Goal: Contribute content

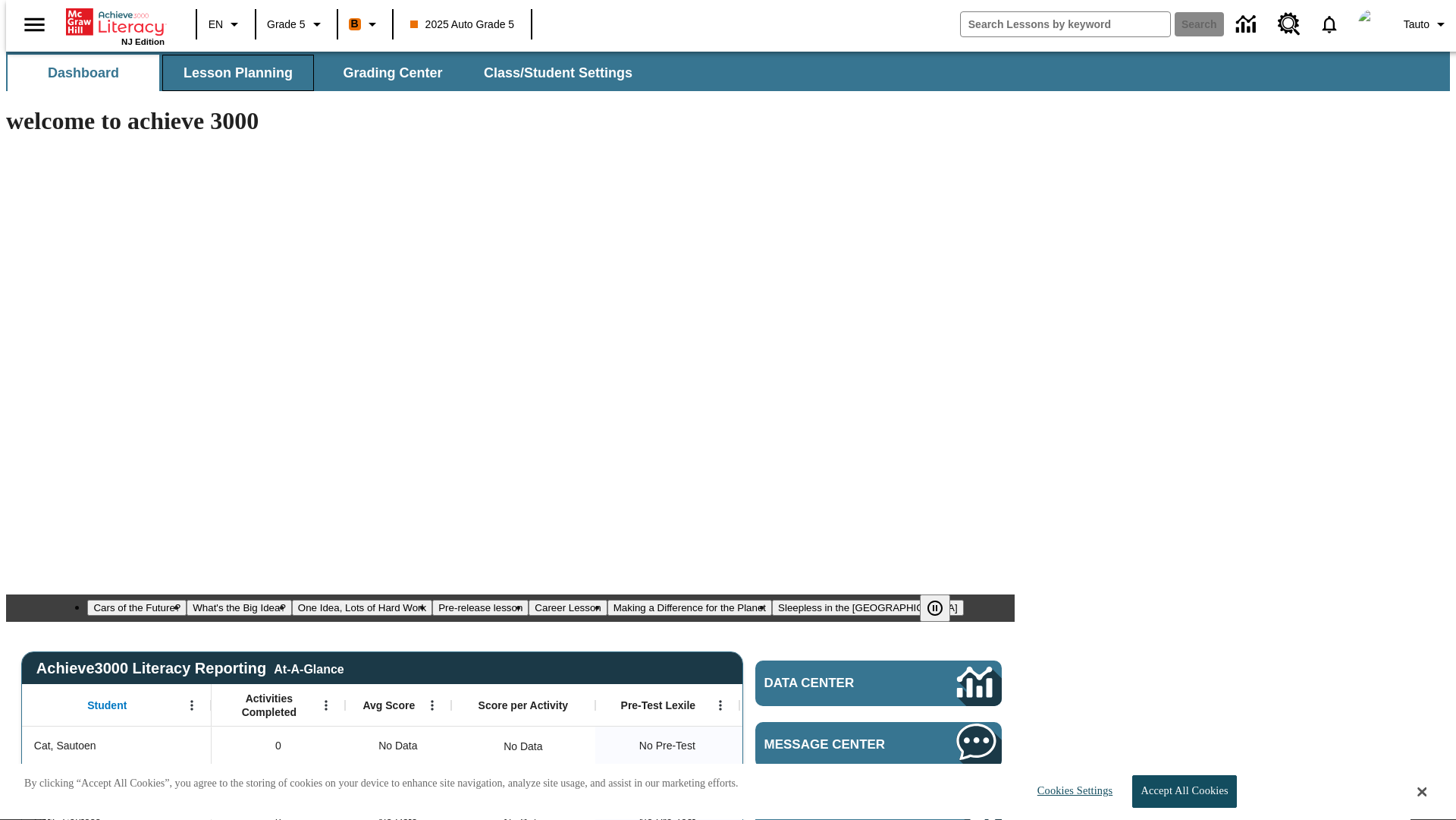
click at [232, 73] on span "Lesson Planning" at bounding box center [239, 73] width 109 height 17
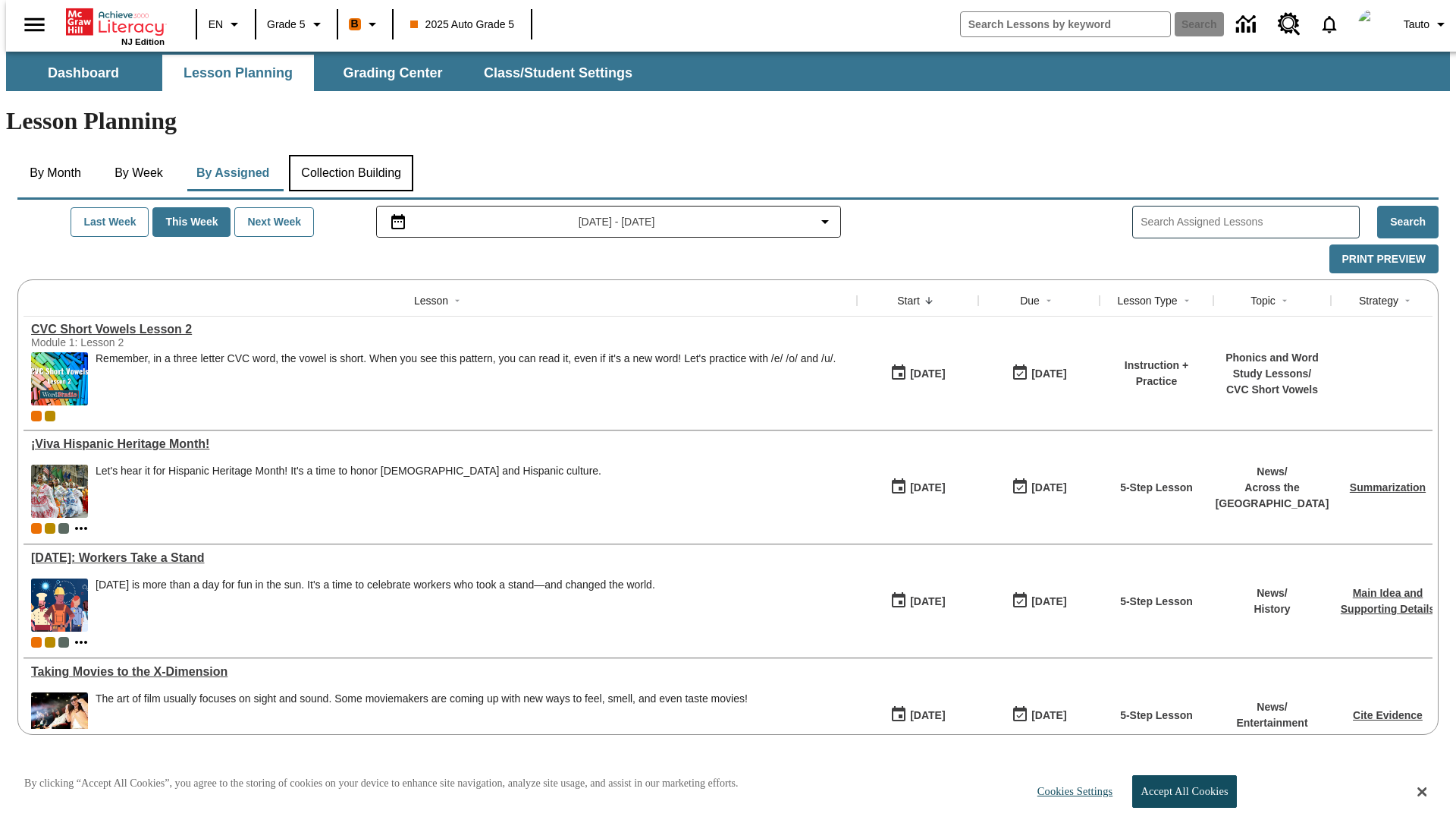
click at [351, 155] on button "Collection Building" at bounding box center [351, 173] width 124 height 37
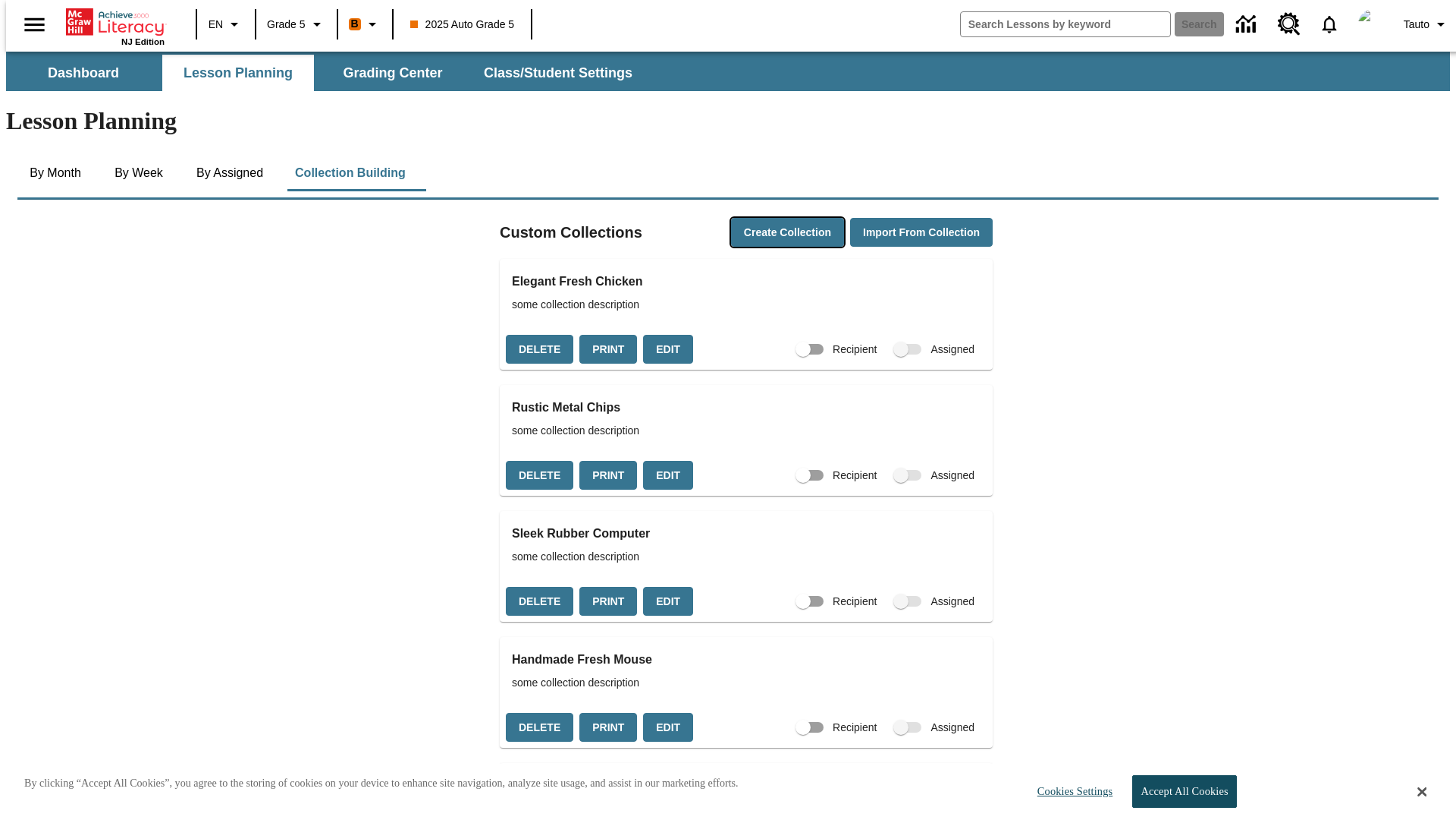
click at [759, 217] on button "Create Collection" at bounding box center [788, 232] width 113 height 30
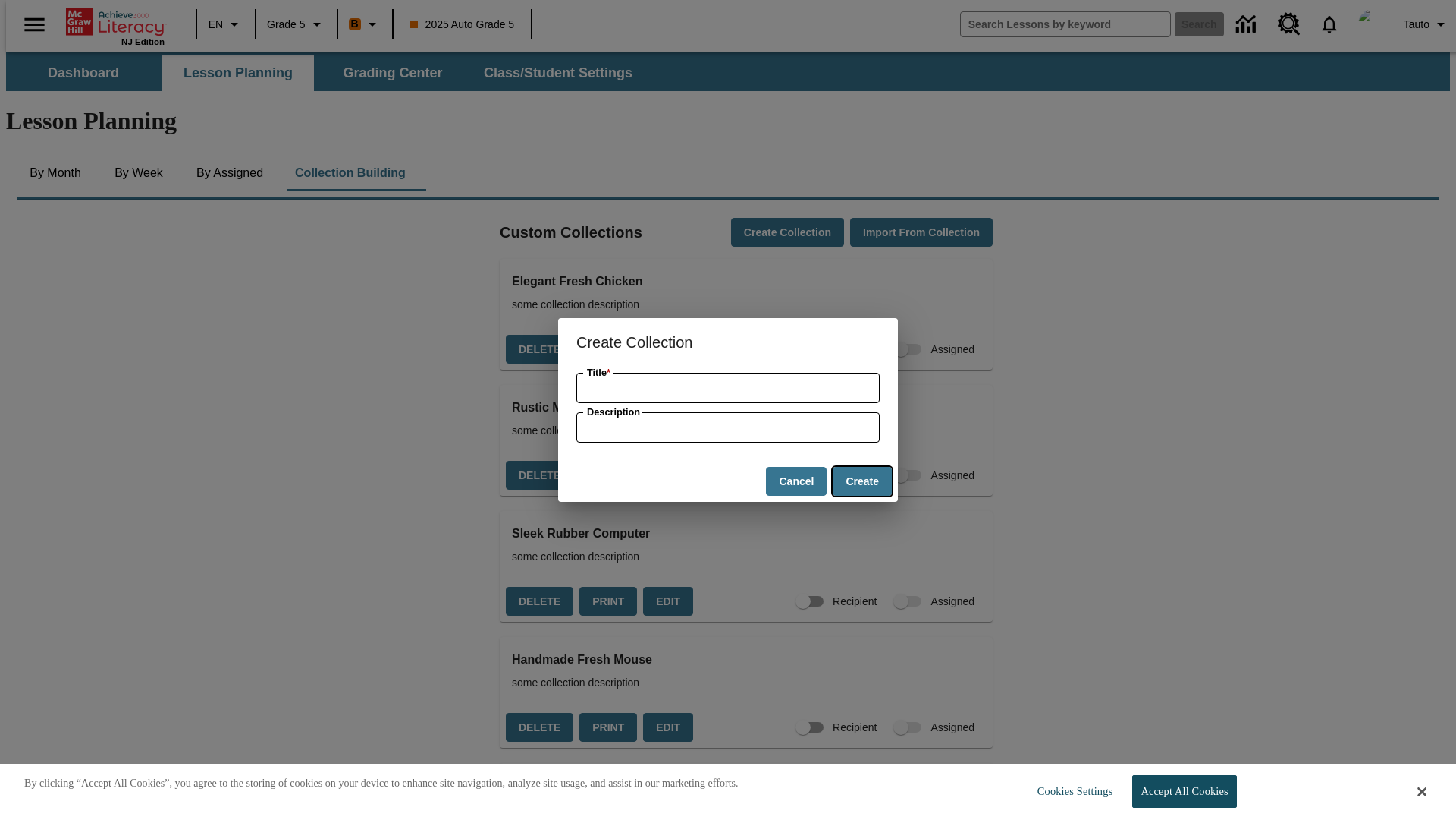
click at [861, 481] on button "Create" at bounding box center [862, 481] width 59 height 30
type input "Bespoke Plastic Keyboard"
type input "some collection description"
click at [861, 481] on button "Create" at bounding box center [862, 481] width 59 height 30
